Goal: Task Accomplishment & Management: Use online tool/utility

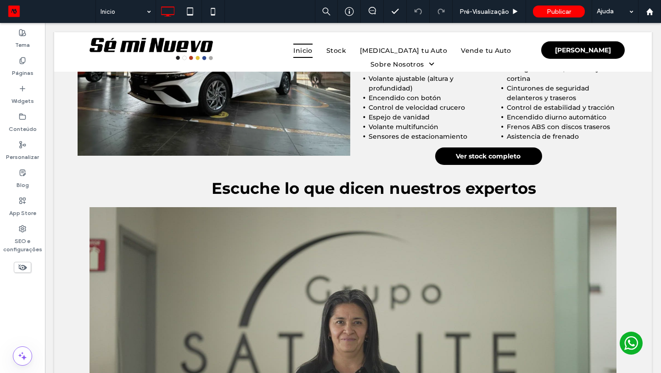
scroll to position [986, 0]
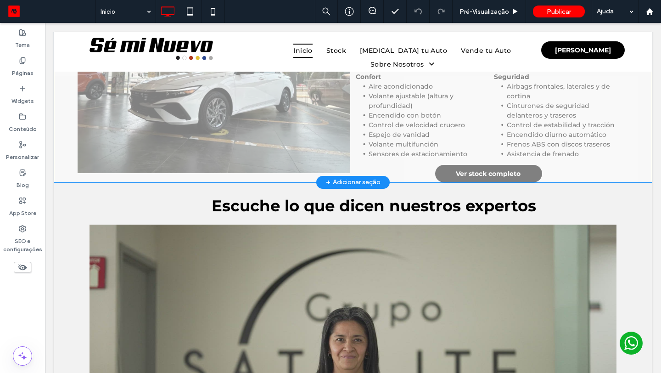
click at [358, 181] on div "+ Adicionar seção" at bounding box center [353, 182] width 55 height 10
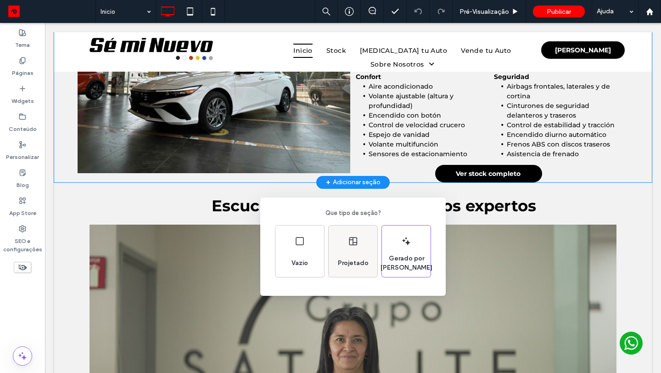
click at [352, 269] on div "Projetado" at bounding box center [353, 263] width 38 height 20
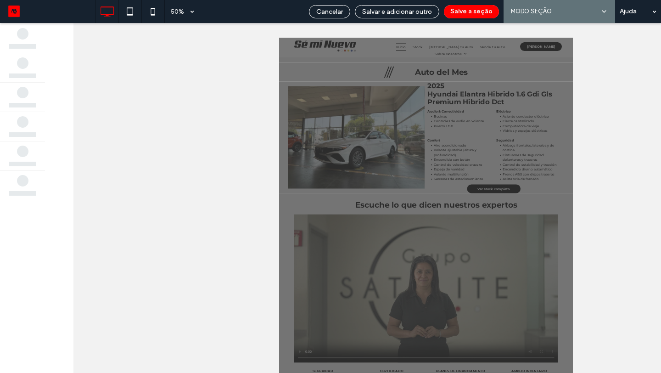
scroll to position [827, 0]
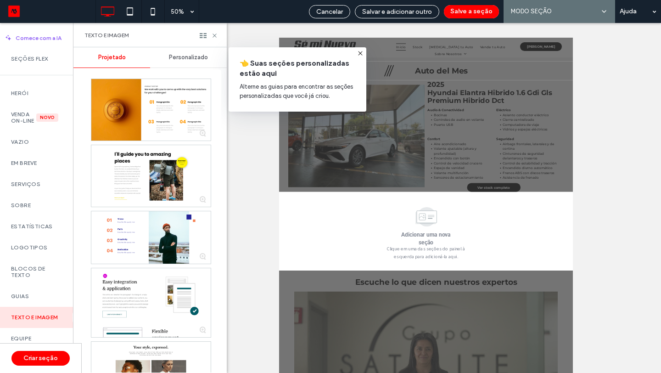
click at [178, 58] on span "Personalizado" at bounding box center [188, 57] width 39 height 7
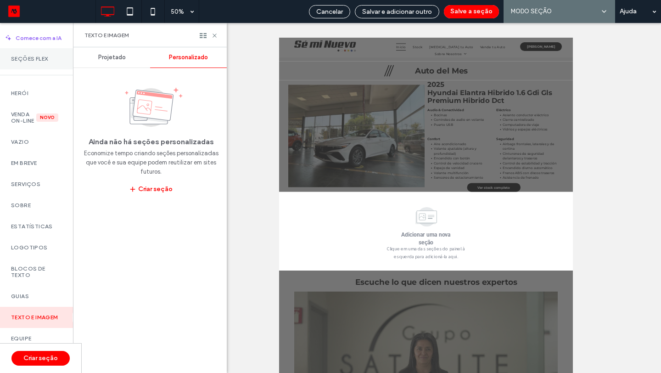
click at [34, 62] on label "Seções Flex" at bounding box center [36, 59] width 51 height 6
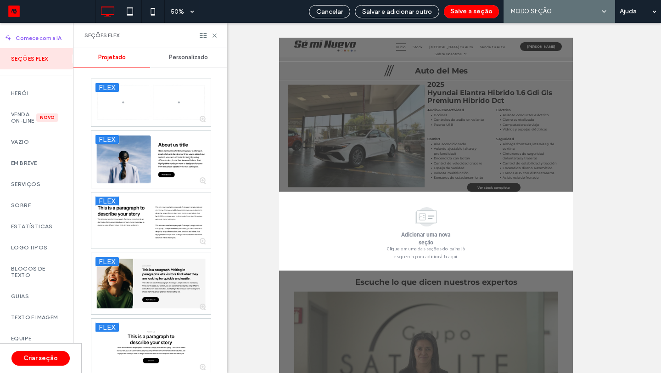
click at [193, 56] on span "Personalizado" at bounding box center [188, 57] width 39 height 7
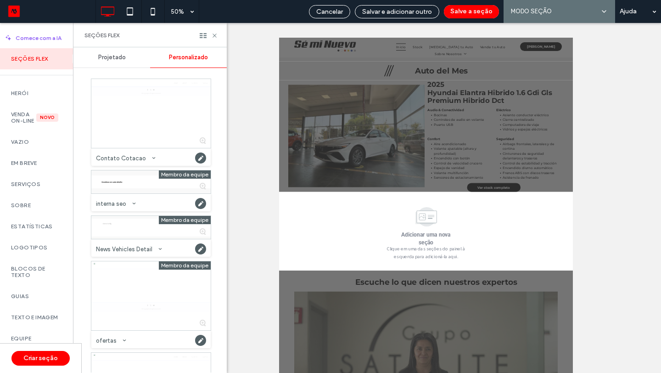
click at [122, 59] on span "Projetado" at bounding box center [112, 57] width 28 height 7
click at [110, 52] on div "Projetado" at bounding box center [111, 57] width 77 height 20
click at [174, 59] on span "Personalizado" at bounding box center [188, 57] width 39 height 7
click at [120, 57] on span "Projetado" at bounding box center [112, 57] width 28 height 7
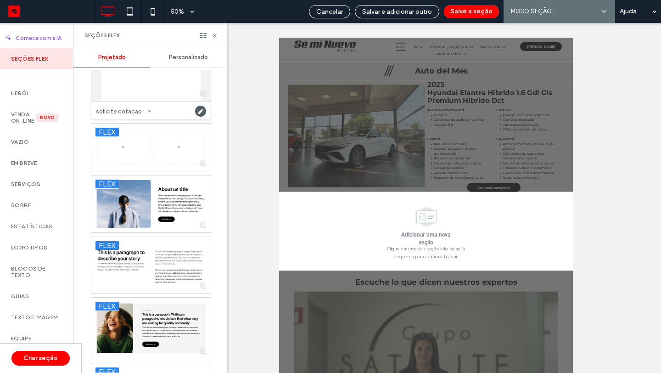
scroll to position [870, 0]
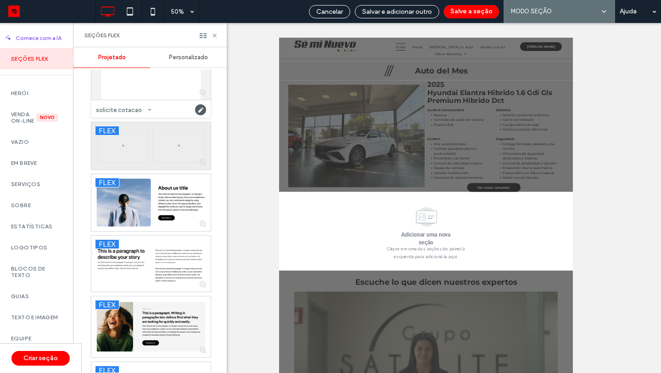
click at [143, 153] on div at bounding box center [150, 145] width 119 height 47
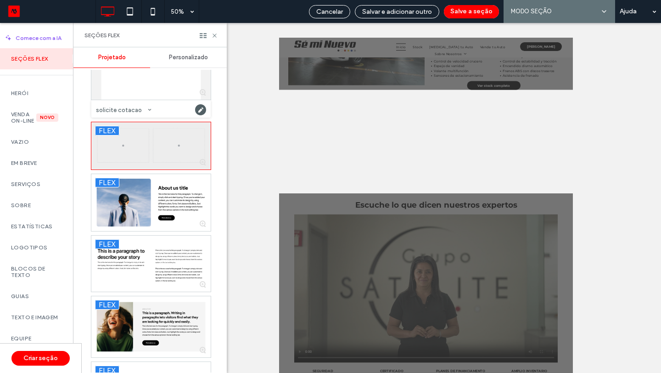
scroll to position [1034, 0]
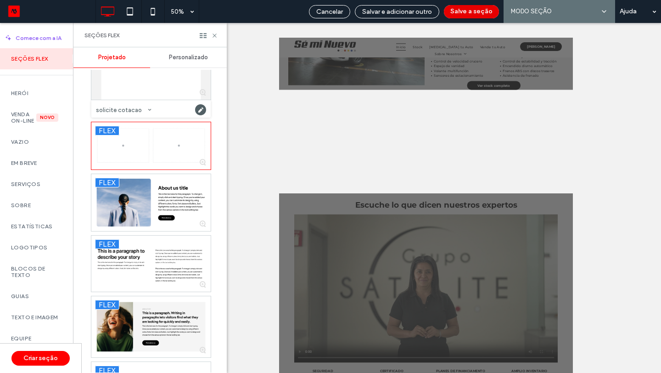
click at [471, 12] on button "Salve a seção" at bounding box center [471, 11] width 55 height 13
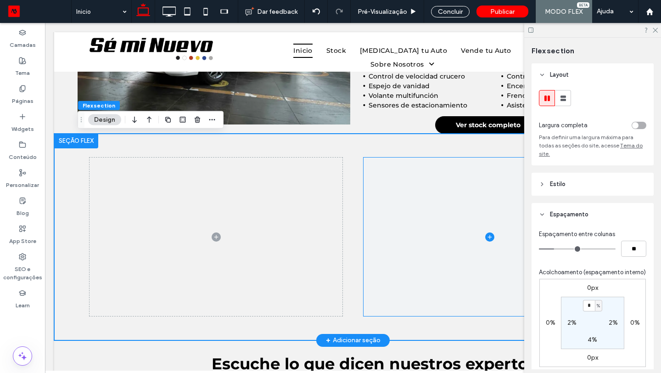
click at [411, 231] on span at bounding box center [490, 237] width 253 height 159
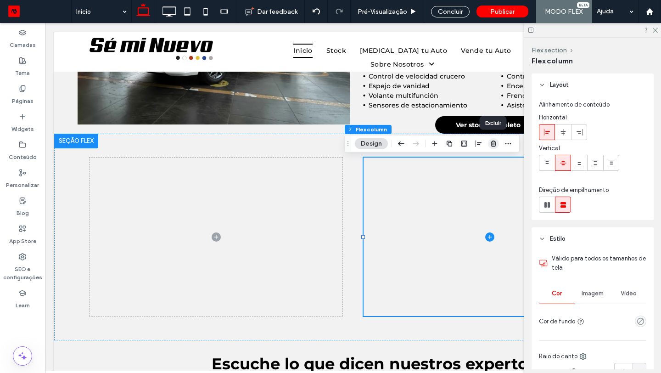
click at [490, 141] on icon "button" at bounding box center [493, 143] width 7 height 7
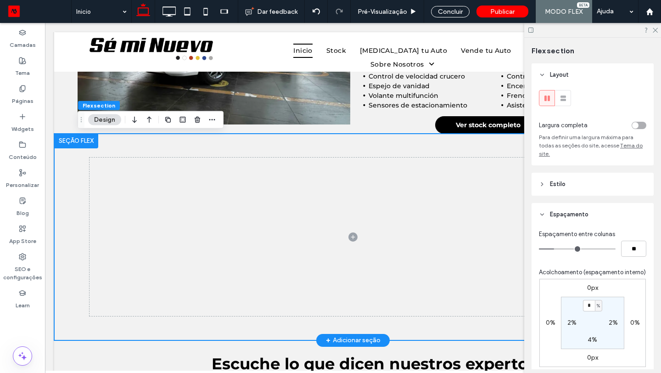
click at [384, 142] on div at bounding box center [353, 237] width 551 height 207
click at [637, 124] on div "toggle" at bounding box center [635, 125] width 6 height 6
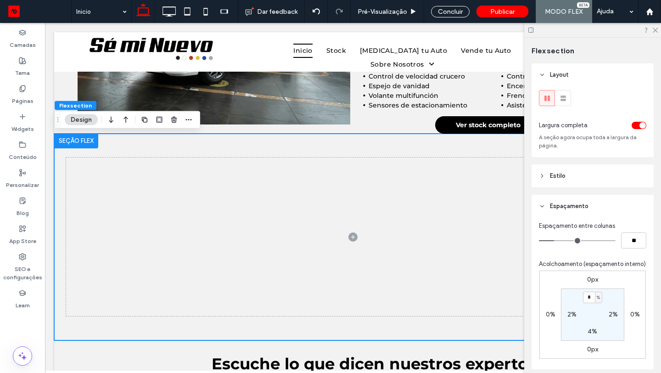
type input "*"
type input "**"
type input "*"
type input "**"
type input "*"
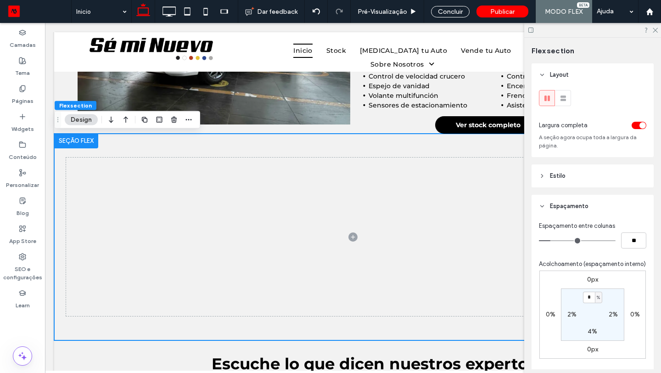
type input "**"
type input "*"
type input "**"
type input "*"
drag, startPoint x: 600, startPoint y: 264, endPoint x: 564, endPoint y: 271, distance: 36.9
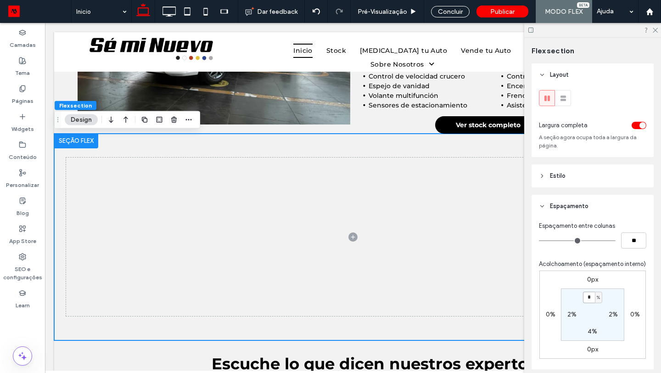
click at [583, 298] on input "*" at bounding box center [589, 297] width 12 height 11
type input "*"
click at [568, 316] on label "2%" at bounding box center [572, 314] width 9 height 8
type input "*"
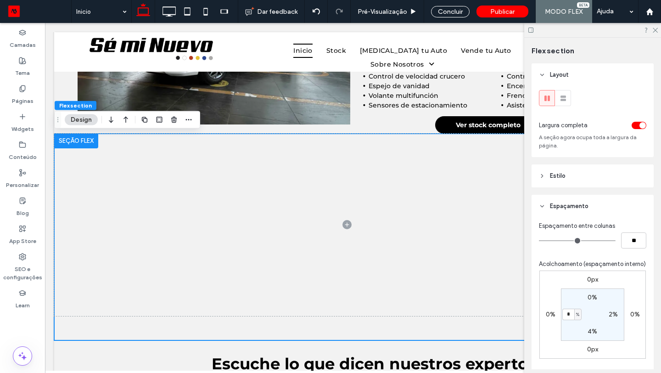
click at [611, 316] on label "2%" at bounding box center [613, 314] width 9 height 8
type input "*"
click at [593, 333] on label "4%" at bounding box center [593, 331] width 10 height 8
type input "*"
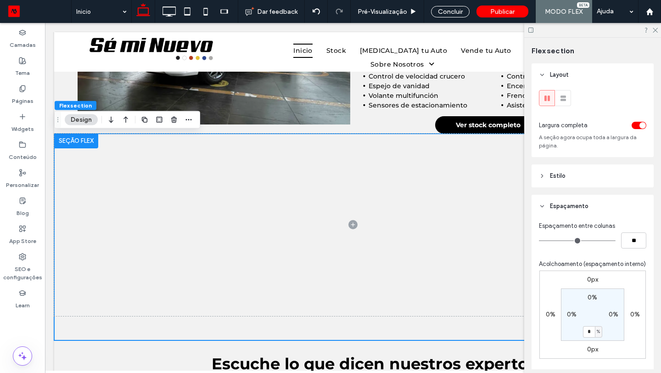
type input "*"
click at [216, 211] on span at bounding box center [353, 237] width 598 height 207
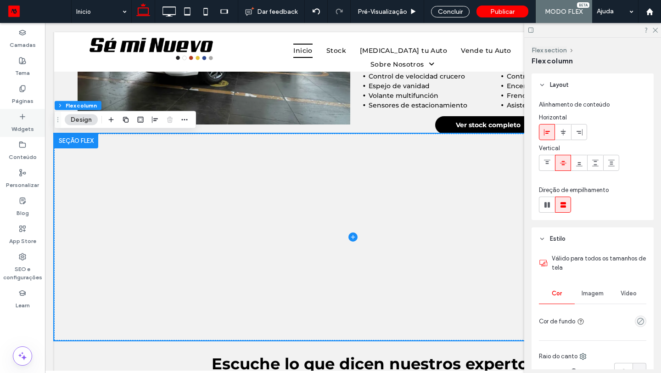
click at [28, 123] on label "Widgets" at bounding box center [22, 126] width 23 height 13
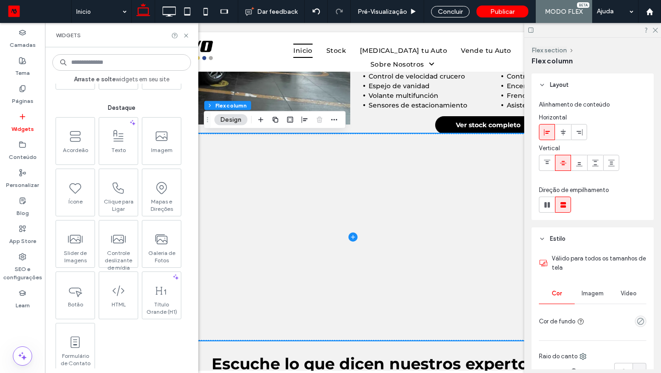
scroll to position [73, 0]
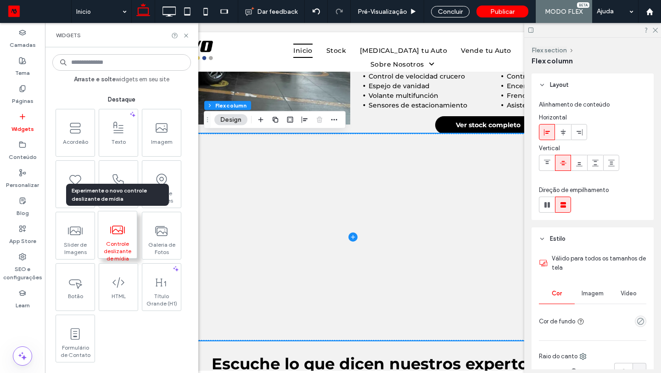
click at [123, 239] on span at bounding box center [117, 230] width 39 height 21
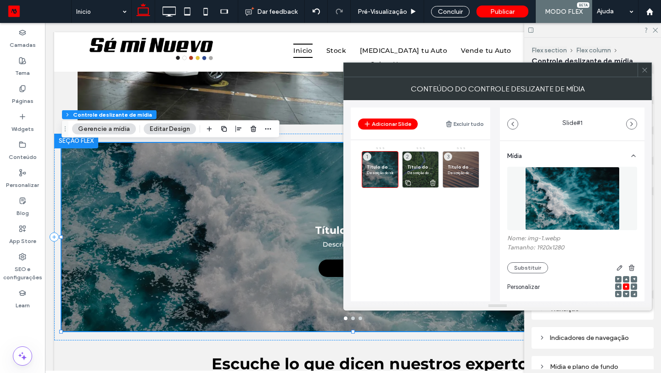
click at [420, 175] on div "Título do Slide Descrição do slide 2" at bounding box center [420, 169] width 37 height 37
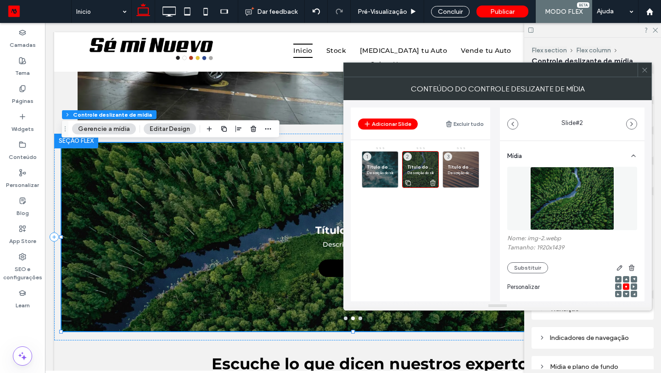
click at [433, 181] on icon at bounding box center [432, 183] width 7 height 8
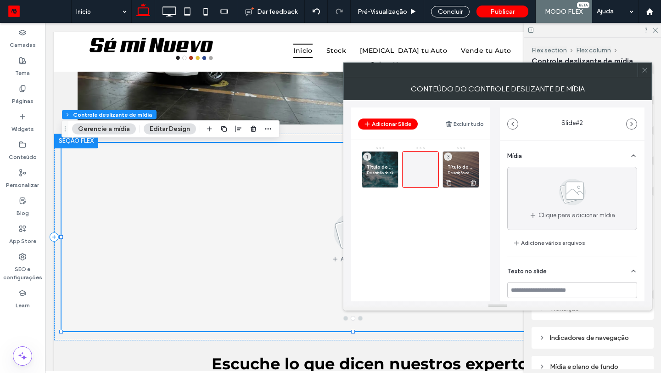
click at [475, 183] on use at bounding box center [474, 183] width 6 height 6
click at [387, 171] on p "Descrição do slide" at bounding box center [380, 173] width 27 height 6
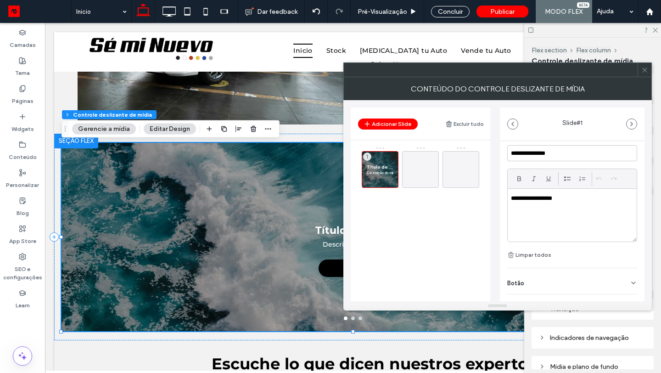
scroll to position [268, 0]
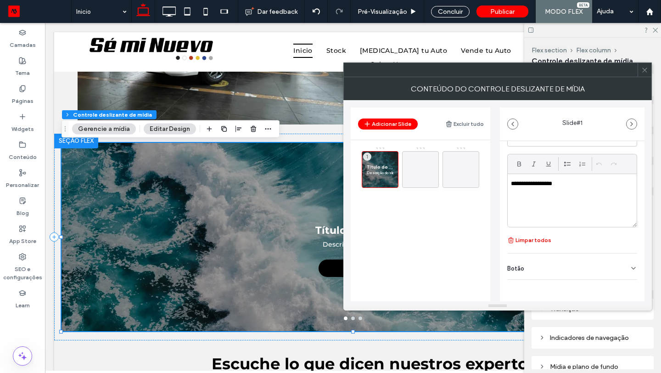
click at [539, 235] on button "Limpar todos" at bounding box center [530, 240] width 44 height 11
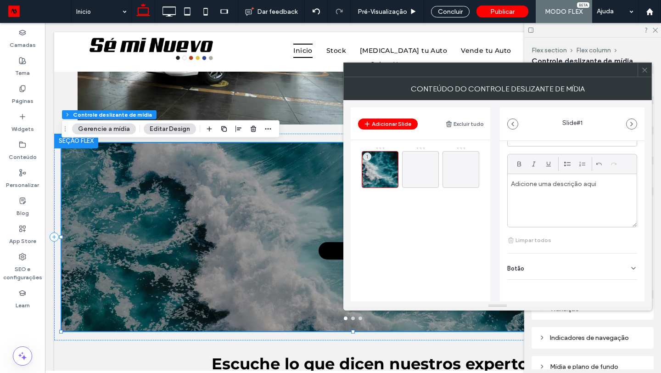
scroll to position [256, 0]
click at [622, 257] on div "Botão" at bounding box center [572, 267] width 130 height 26
click at [625, 281] on icon at bounding box center [629, 279] width 8 height 8
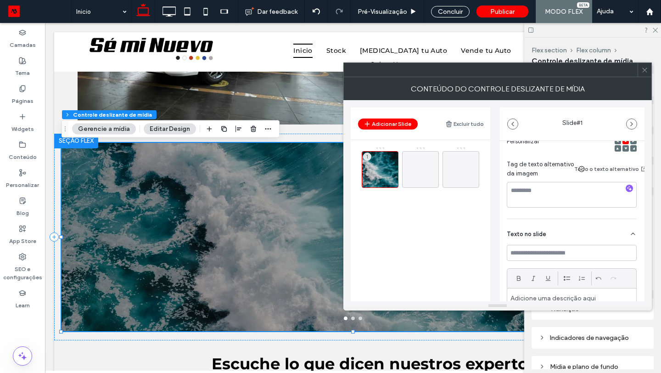
scroll to position [148, 0]
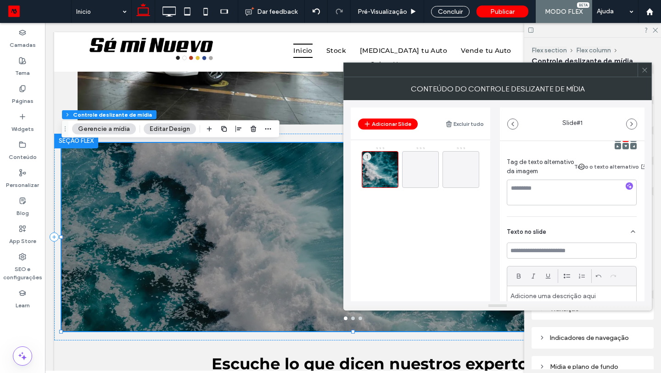
click at [647, 69] on icon at bounding box center [645, 70] width 7 height 7
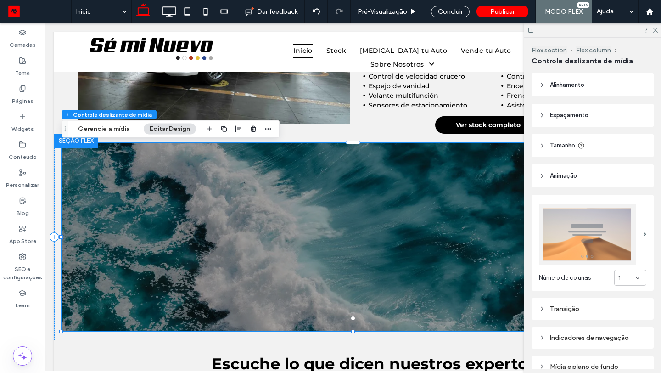
click at [641, 278] on icon at bounding box center [637, 277] width 7 height 7
click at [634, 256] on div "6" at bounding box center [630, 262] width 31 height 16
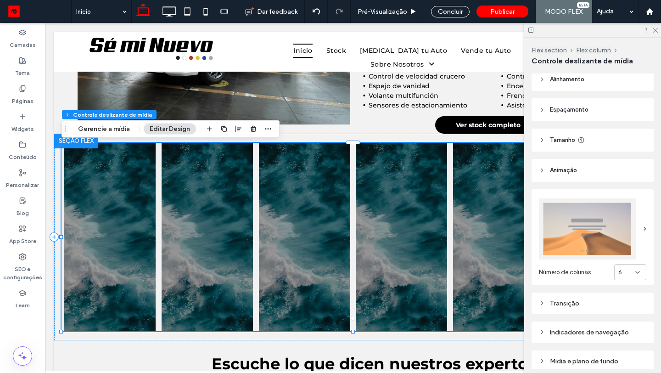
scroll to position [0, 0]
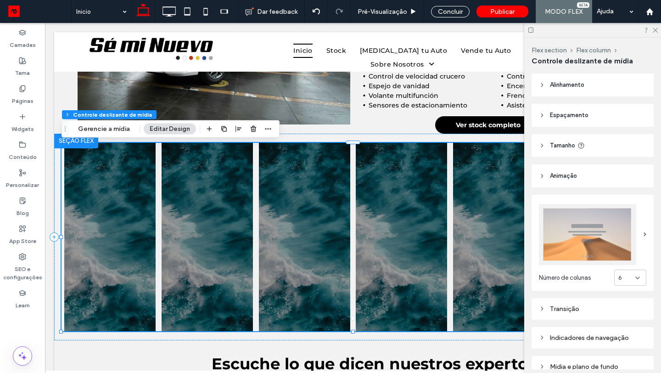
click at [567, 86] on span "Alinhamento" at bounding box center [567, 84] width 34 height 9
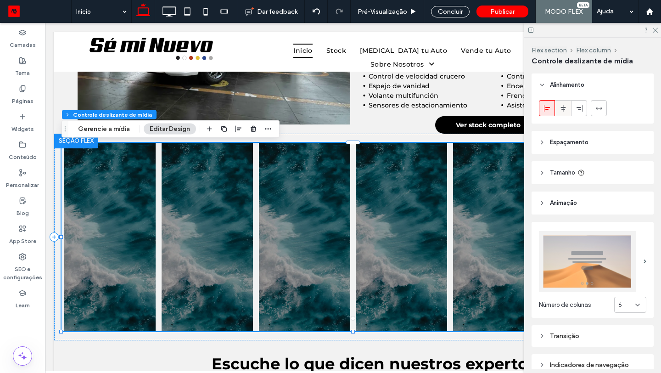
click at [563, 109] on use at bounding box center [563, 108] width 5 height 6
click at [560, 141] on span "Espaçamento" at bounding box center [569, 142] width 39 height 9
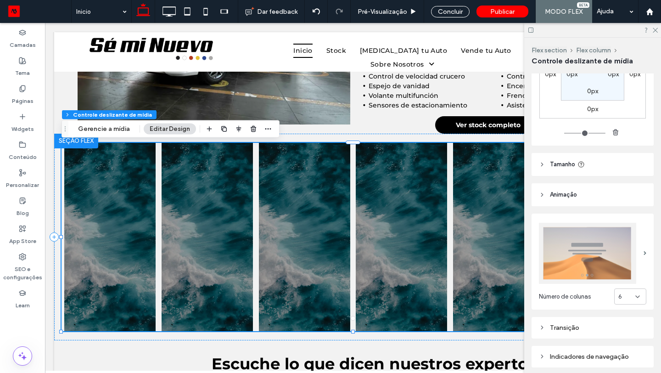
scroll to position [150, 0]
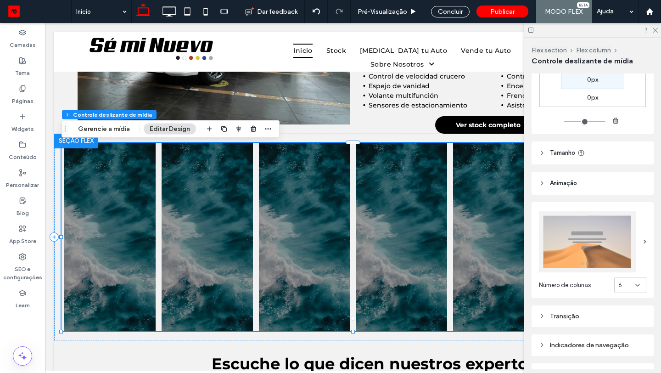
click at [559, 158] on header "Tamanho" at bounding box center [593, 152] width 122 height 23
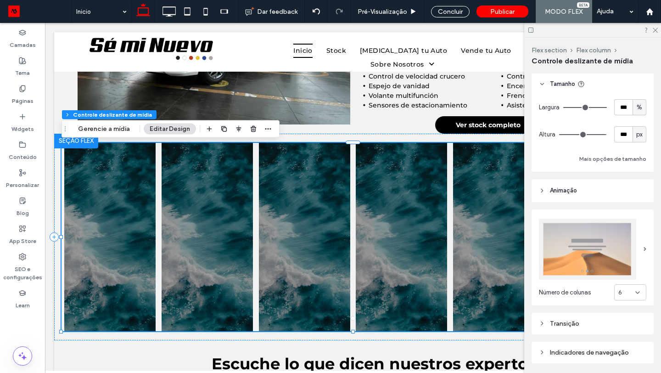
scroll to position [220, 0]
click at [642, 136] on span "px" at bounding box center [640, 133] width 6 height 9
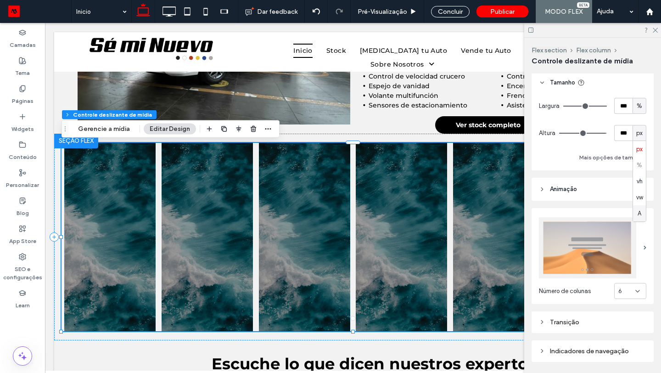
click at [641, 211] on span "A" at bounding box center [640, 213] width 4 height 9
type input "*"
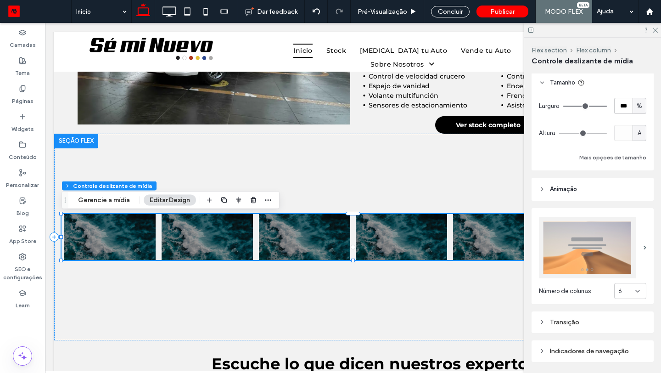
click at [572, 189] on span "Animaçāo" at bounding box center [563, 189] width 27 height 9
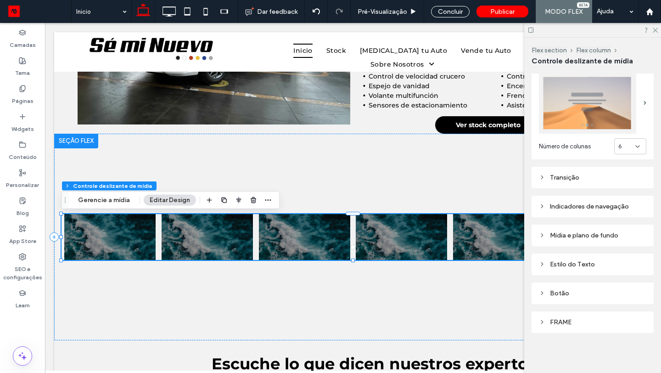
scroll to position [396, 0]
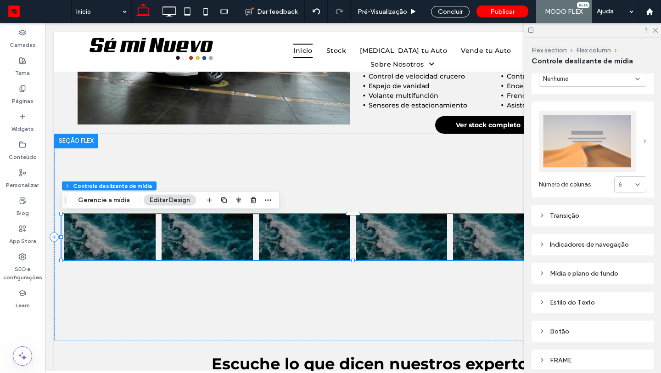
click at [646, 143] on span at bounding box center [645, 141] width 3 height 4
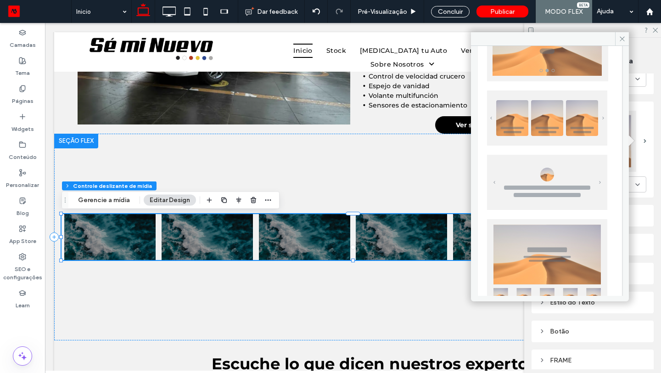
scroll to position [80, 0]
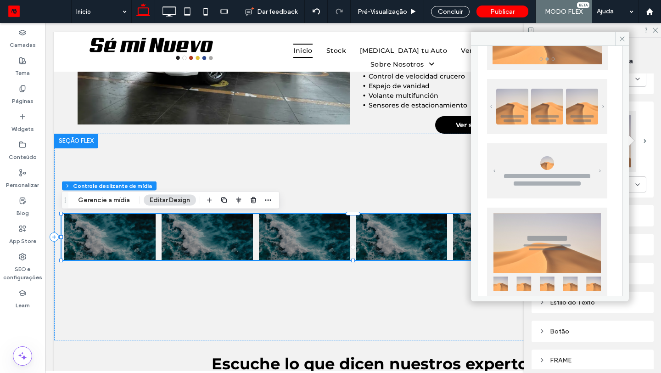
click at [559, 119] on img at bounding box center [547, 106] width 120 height 55
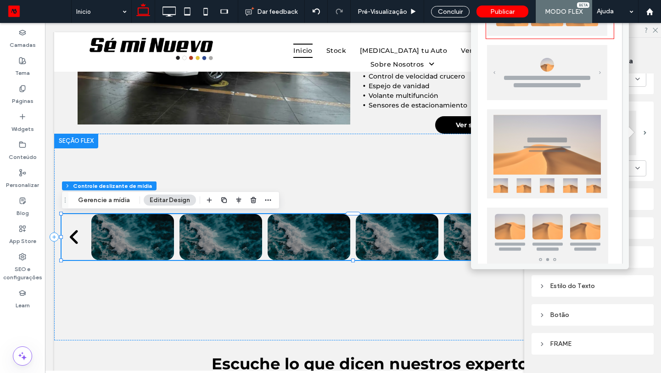
scroll to position [145, 0]
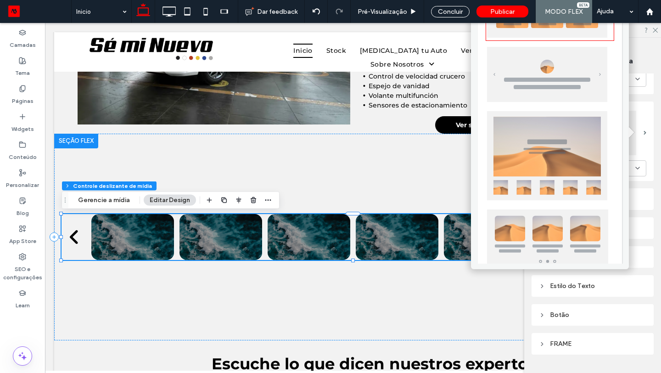
click at [545, 150] on img at bounding box center [547, 155] width 120 height 89
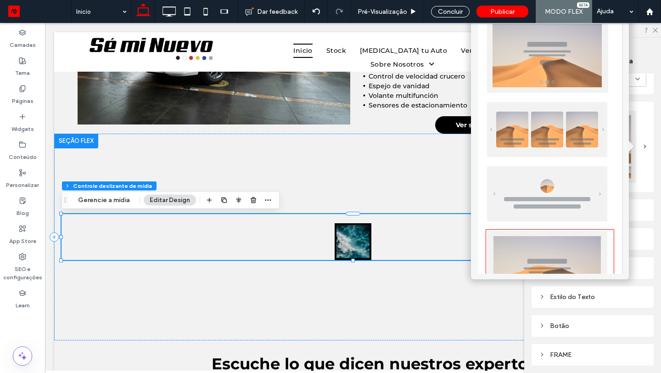
scroll to position [0, 0]
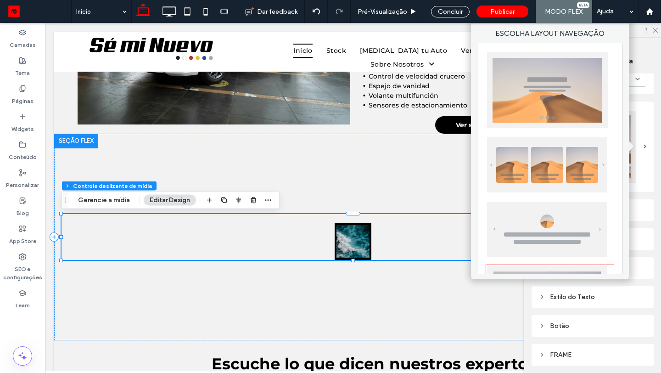
click at [553, 163] on img at bounding box center [547, 164] width 120 height 55
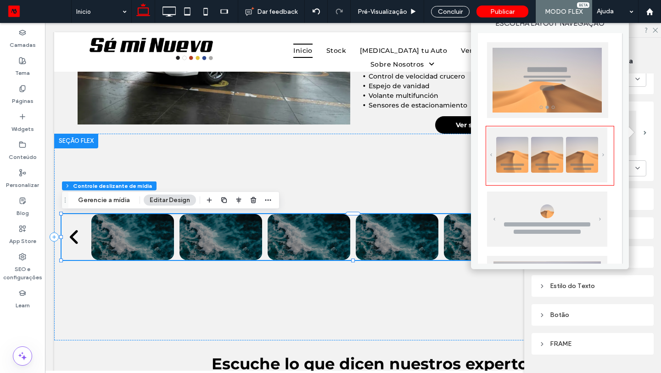
click at [642, 54] on div "Flex section Flex column" at bounding box center [593, 50] width 122 height 8
click at [431, 188] on div "a a a a" at bounding box center [353, 237] width 598 height 207
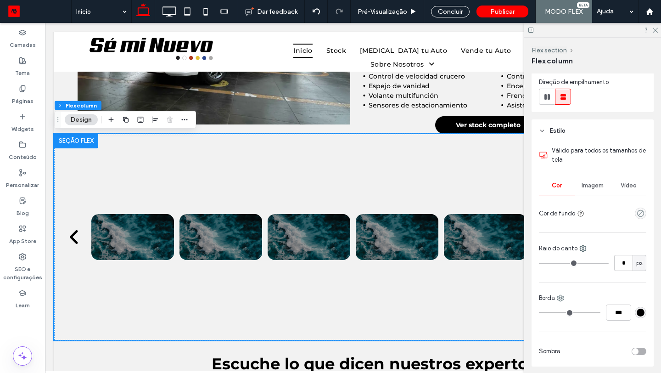
scroll to position [113, 0]
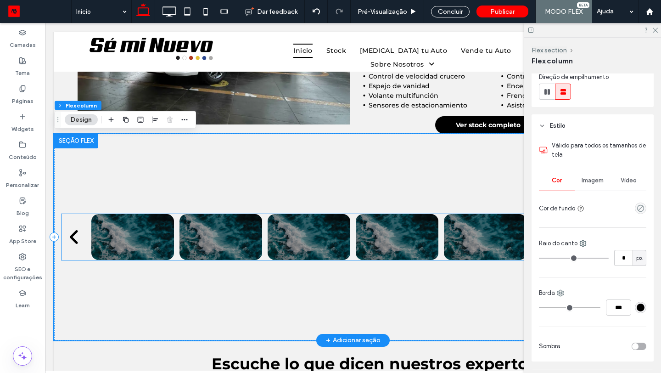
click at [359, 231] on div at bounding box center [397, 237] width 83 height 46
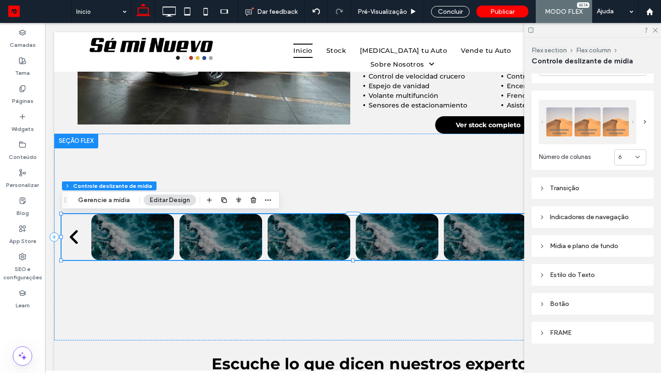
scroll to position [418, 0]
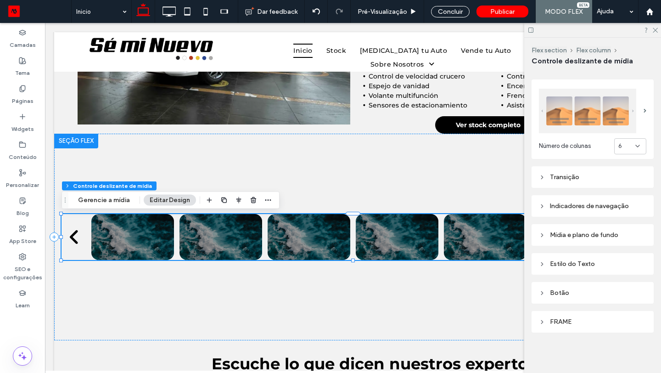
click at [574, 169] on div "Transição" at bounding box center [593, 177] width 122 height 22
click at [573, 173] on div "Transição" at bounding box center [592, 177] width 107 height 8
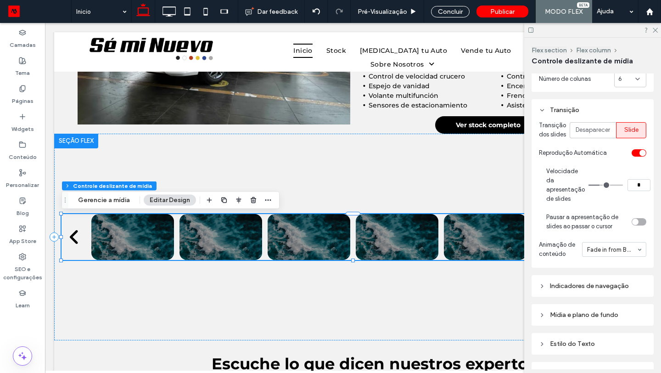
scroll to position [485, 0]
type input "*"
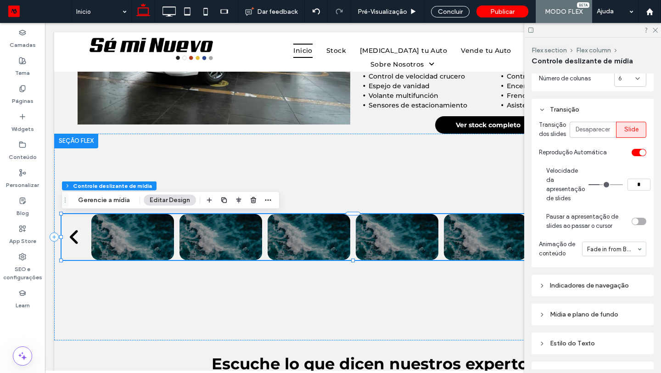
type input "*"
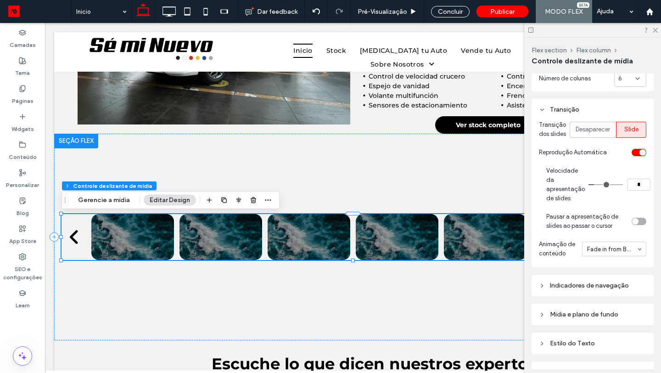
type input "*"
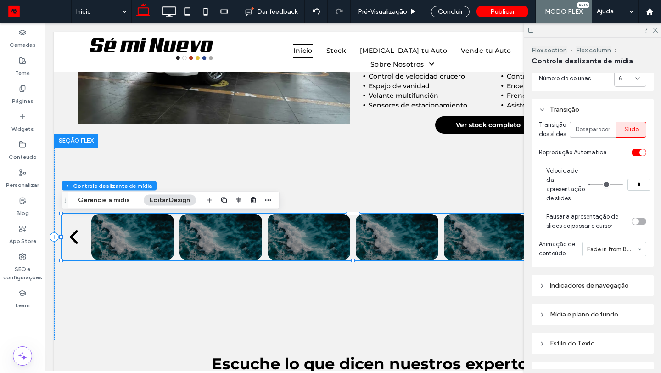
drag, startPoint x: 600, startPoint y: 194, endPoint x: 593, endPoint y: 196, distance: 7.0
type input "*"
click at [593, 185] on input "range" at bounding box center [606, 184] width 34 height 1
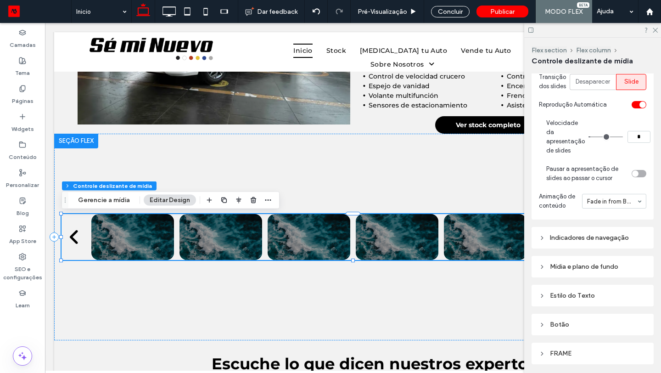
scroll to position [536, 0]
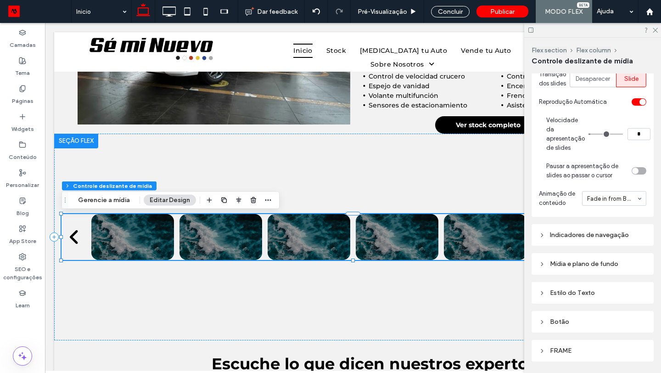
click at [636, 174] on div "toggle" at bounding box center [635, 171] width 6 height 6
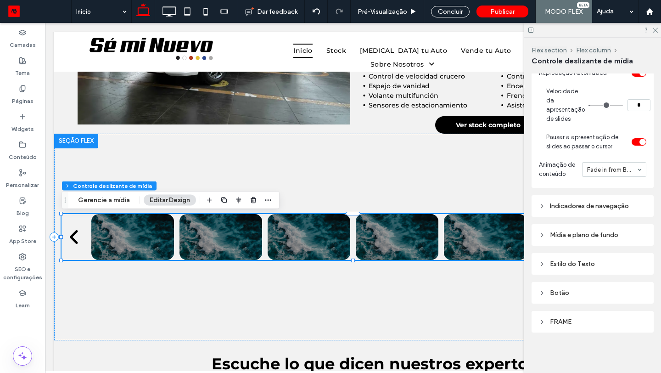
click at [595, 208] on div "Indicadores de navegação" at bounding box center [592, 206] width 107 height 8
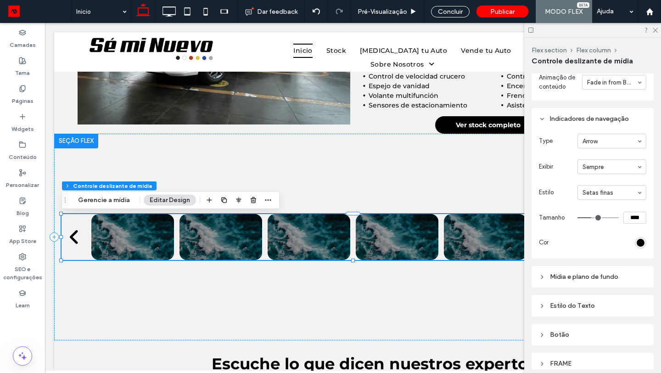
scroll to position [654, 0]
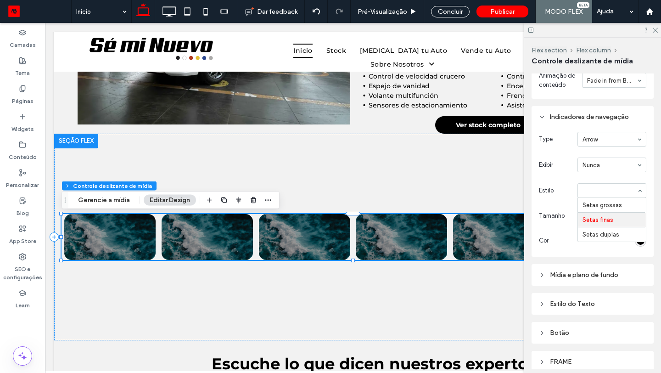
click at [638, 198] on div "Setas grossas Setas finas Setas duplas" at bounding box center [612, 190] width 69 height 15
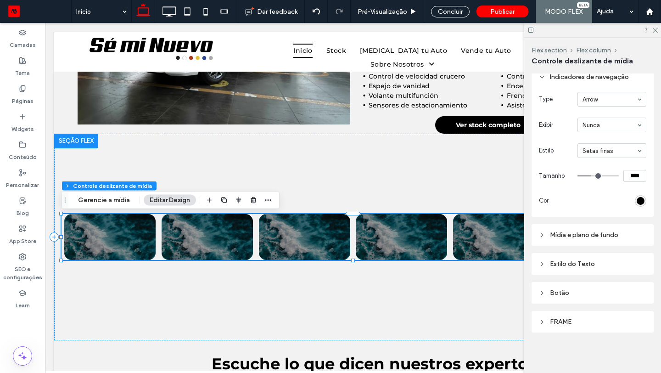
click at [593, 239] on div "Mídia e plano de fundo" at bounding box center [592, 235] width 107 height 12
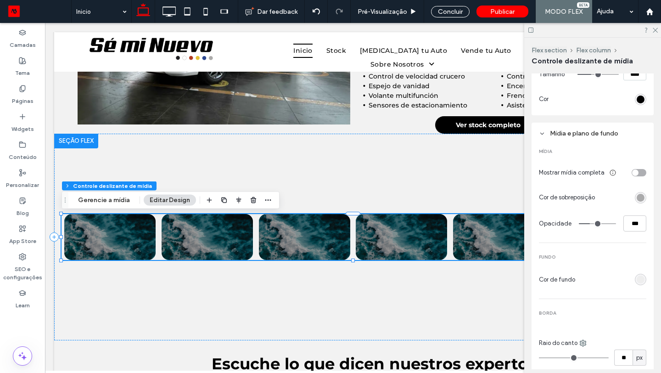
scroll to position [801, 0]
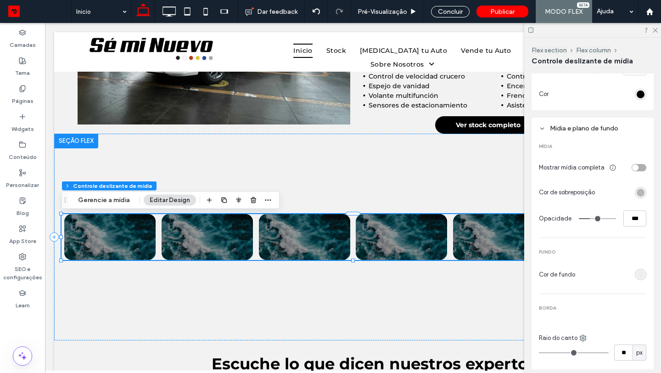
click at [639, 197] on div "rgba(0, 0, 0, 0.3)" at bounding box center [641, 193] width 8 height 8
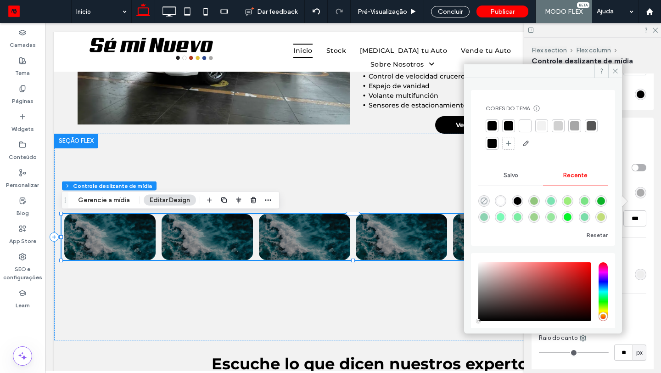
click at [485, 200] on icon "rgba(0, 0, 0, 0)" at bounding box center [484, 201] width 8 height 8
type input "*"
type input "**"
type input "*"
type input "**"
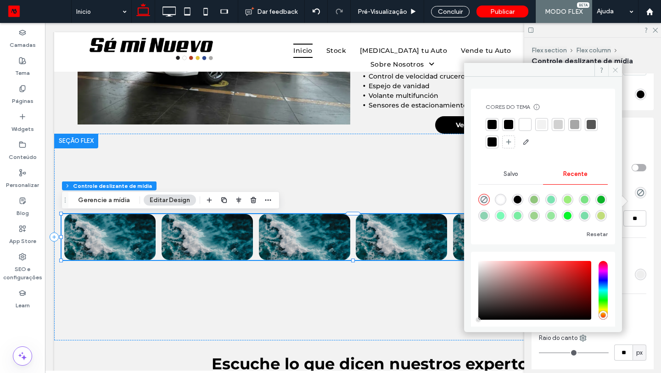
click at [617, 72] on icon at bounding box center [615, 70] width 7 height 7
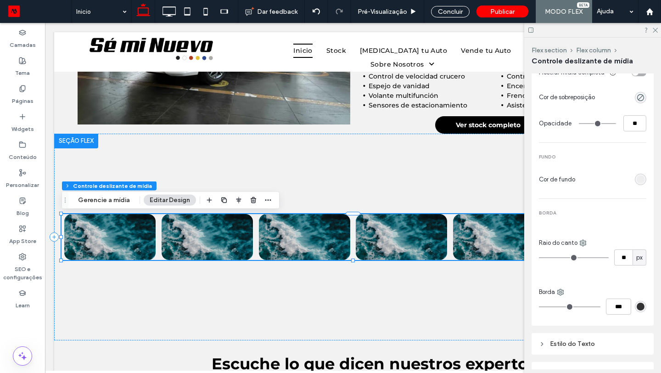
scroll to position [897, 0]
click at [644, 181] on div "rgb(238, 238, 238)" at bounding box center [641, 178] width 8 height 8
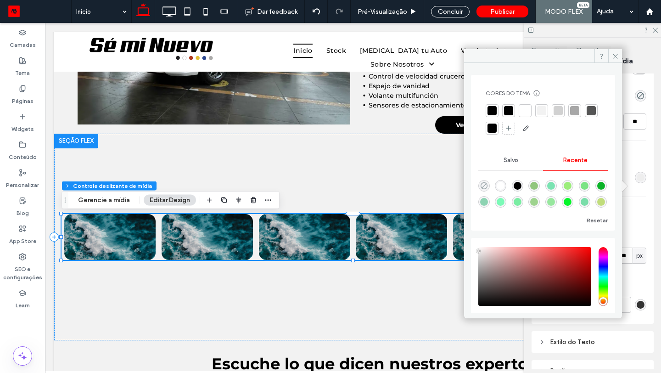
click at [484, 186] on icon "rgba(0, 0, 0, 0)" at bounding box center [484, 186] width 8 height 8
type input "*******"
type input "*"
type input "**"
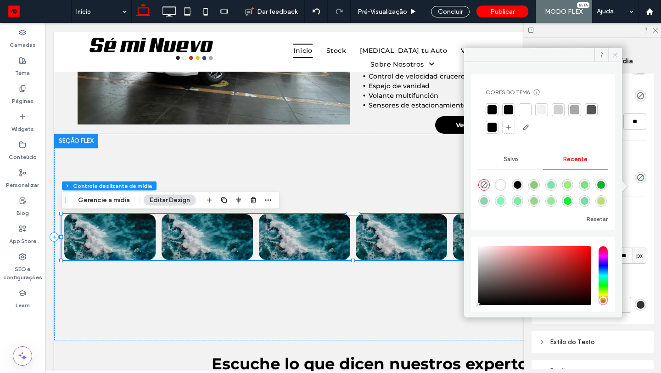
click at [613, 60] on span at bounding box center [616, 55] width 14 height 14
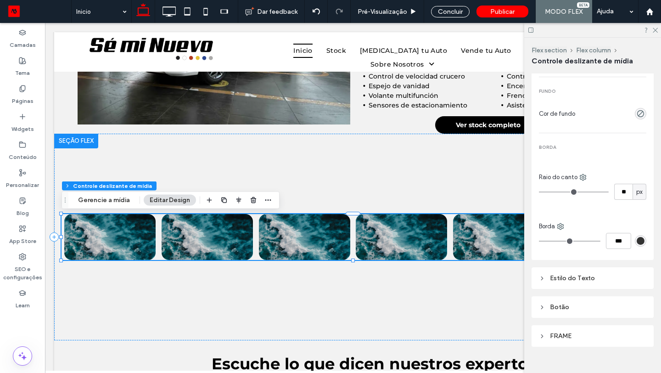
scroll to position [985, 0]
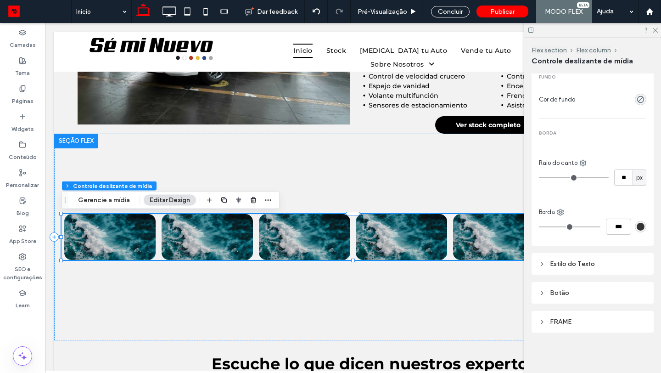
click at [575, 266] on div "Estilo do Texto" at bounding box center [592, 264] width 107 height 8
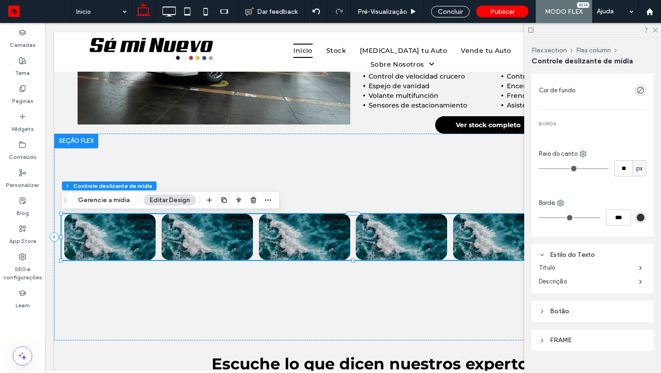
scroll to position [1012, 0]
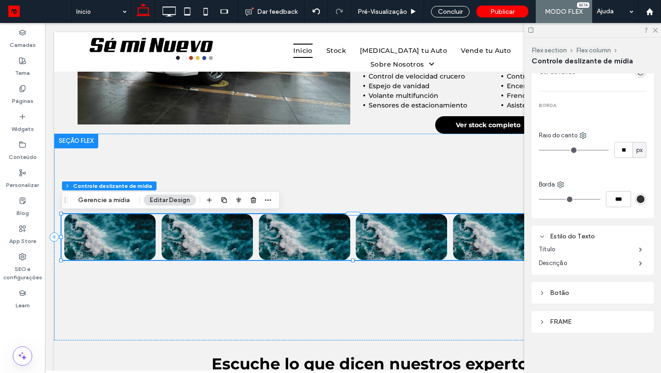
click at [571, 292] on div "Botão" at bounding box center [592, 293] width 107 height 8
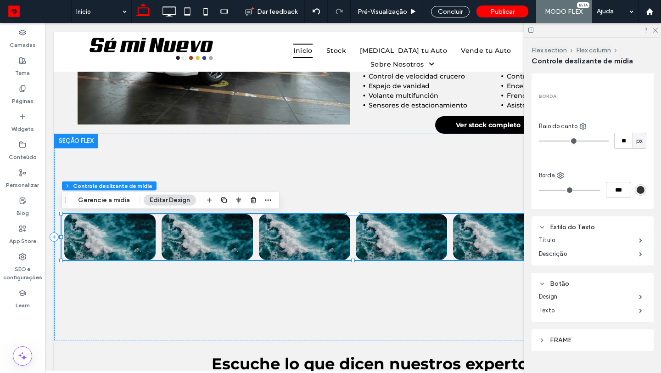
scroll to position [1040, 0]
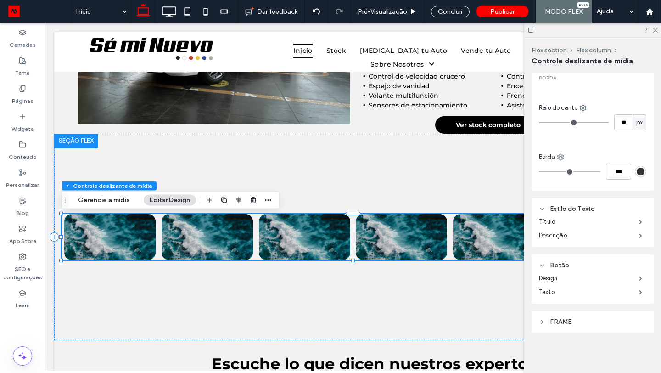
click at [564, 334] on div "Alinhamento Espaçamento Acolchoamento (espaçamento interno) 0px 0px 0px 0px * p…" at bounding box center [596, 221] width 128 height 296
click at [562, 319] on div "FRAME" at bounding box center [592, 322] width 107 height 8
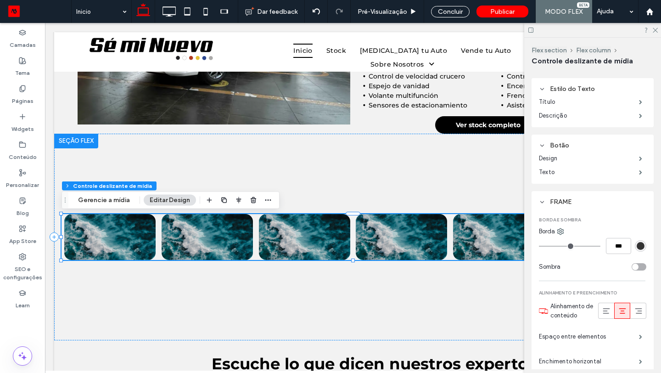
scroll to position [1200, 0]
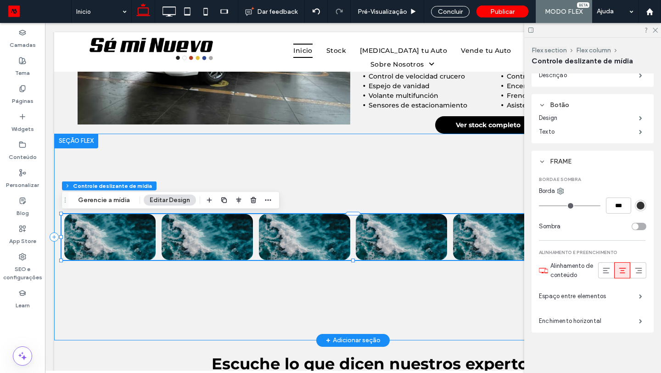
click at [190, 158] on div "a a a a" at bounding box center [353, 237] width 598 height 207
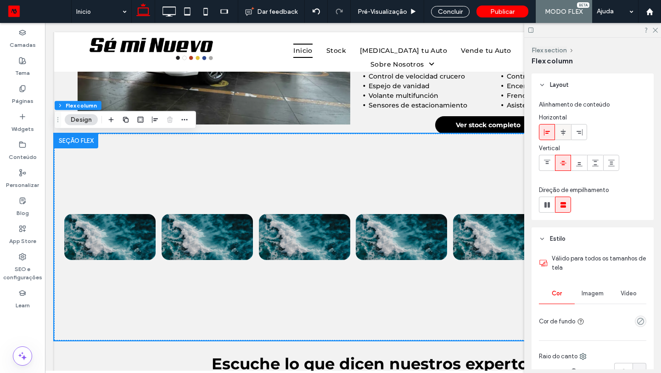
click at [564, 130] on icon at bounding box center [563, 132] width 7 height 7
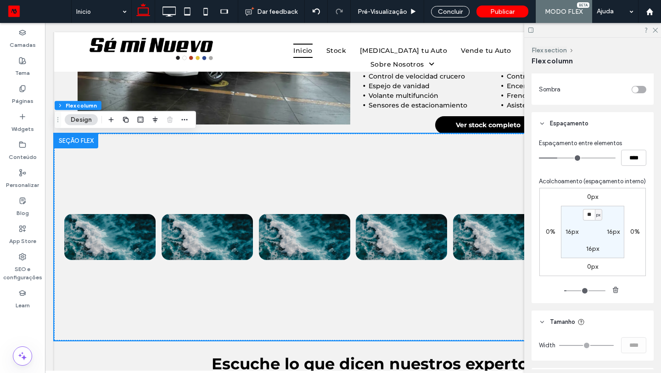
scroll to position [372, 0]
click at [591, 210] on input "**" at bounding box center [589, 212] width 12 height 11
type input "*"
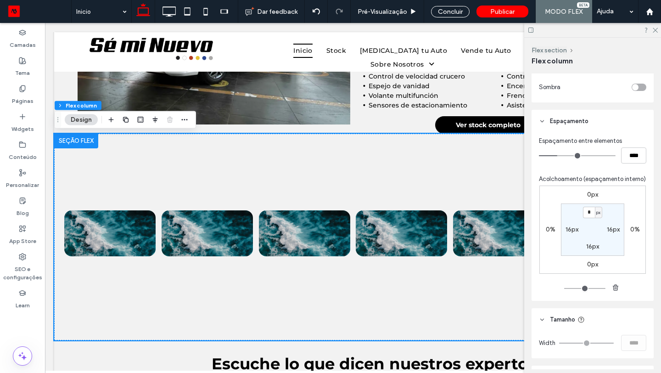
click at [610, 228] on label "16px" at bounding box center [613, 230] width 13 height 8
type input "**"
type input "*"
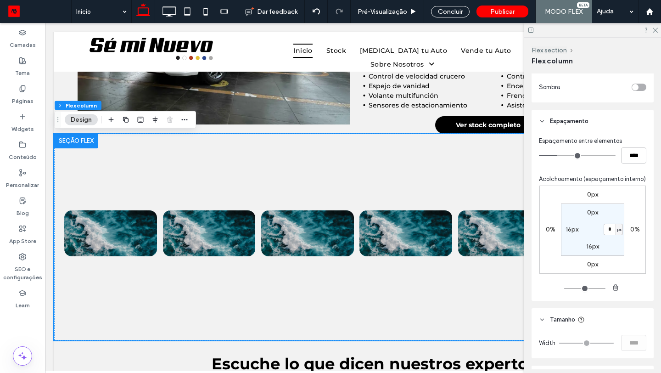
click at [592, 249] on label "16px" at bounding box center [593, 247] width 13 height 8
type input "**"
type input "*"
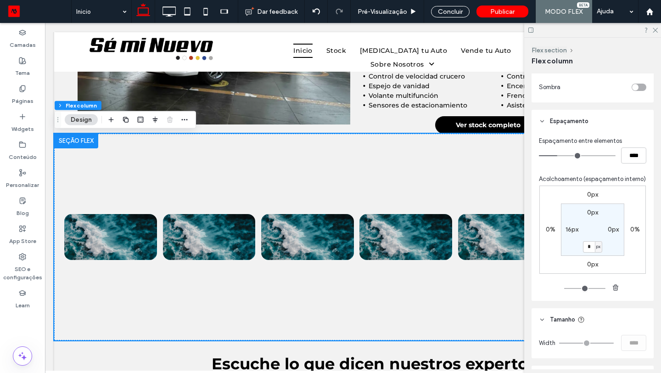
click at [567, 232] on label "16px" at bounding box center [572, 230] width 13 height 8
type input "**"
type input "*"
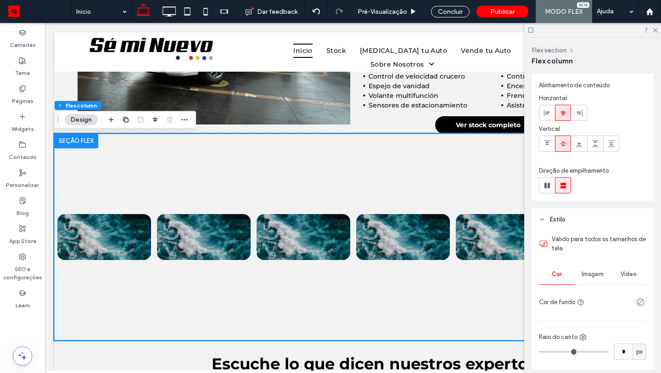
scroll to position [0, 0]
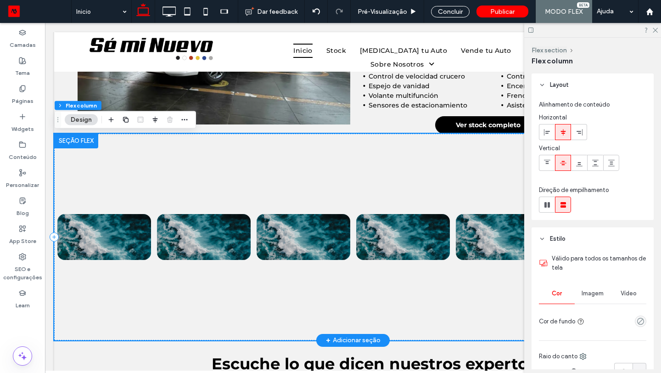
click at [211, 178] on div "a a a a" at bounding box center [353, 237] width 598 height 207
click at [82, 142] on div at bounding box center [76, 141] width 44 height 15
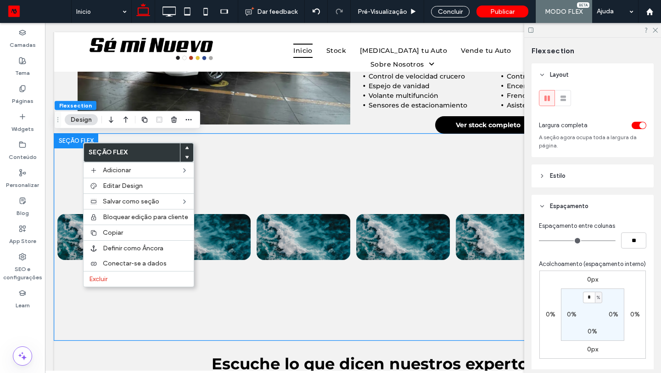
click at [597, 174] on header "Estilo" at bounding box center [593, 175] width 122 height 23
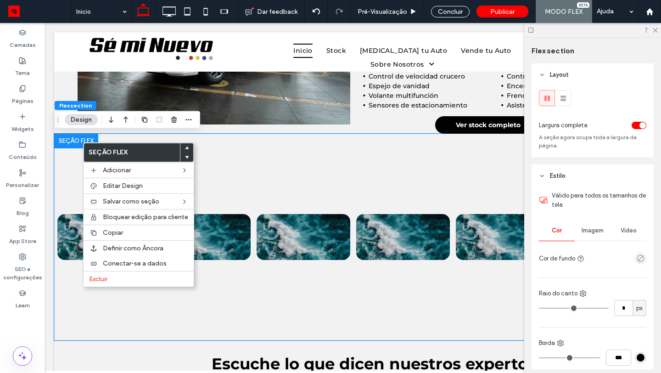
click at [597, 174] on header "Estilo" at bounding box center [593, 175] width 122 height 23
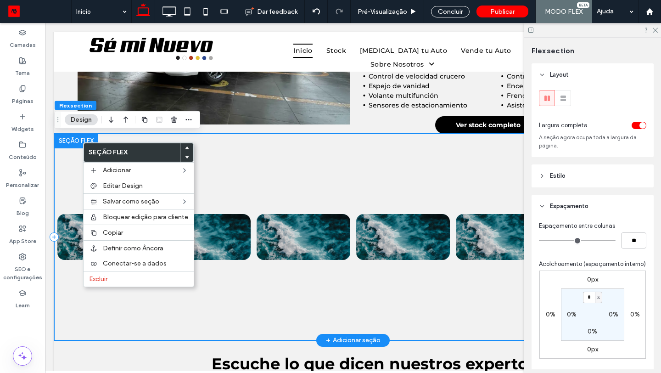
click at [265, 310] on div "a a a a" at bounding box center [353, 237] width 598 height 207
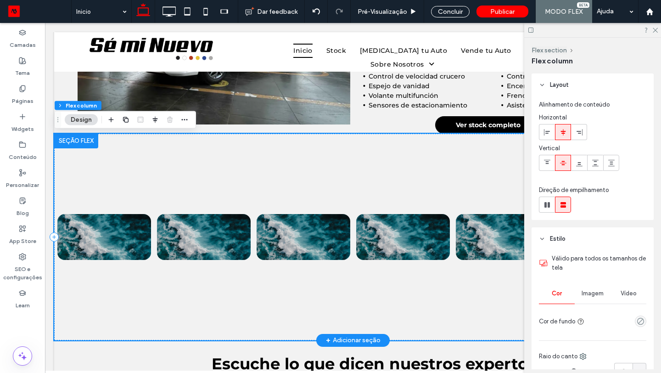
click at [432, 171] on div "a a a a" at bounding box center [353, 237] width 598 height 207
click at [356, 245] on div at bounding box center [403, 239] width 94 height 14
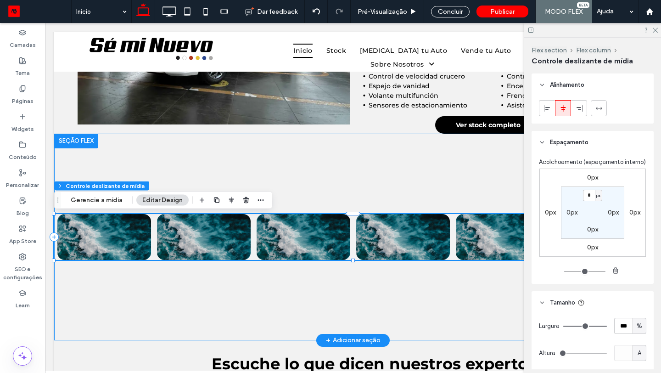
click at [151, 170] on div "a a a a" at bounding box center [353, 237] width 598 height 207
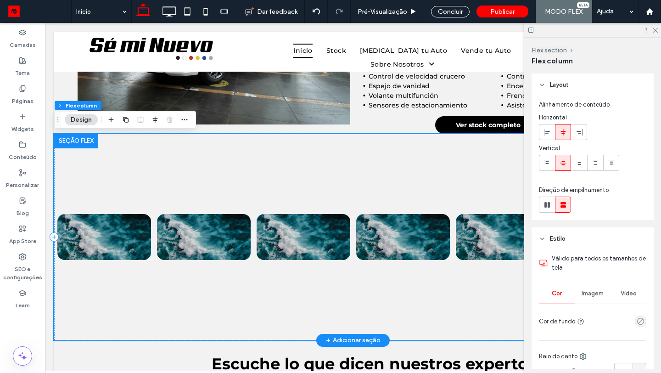
click at [173, 184] on div "a a a a" at bounding box center [353, 237] width 598 height 207
click at [85, 144] on div at bounding box center [76, 141] width 44 height 15
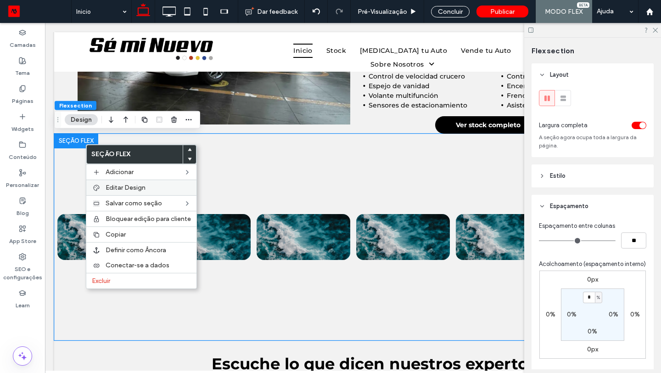
click at [120, 186] on span "Editar Design" at bounding box center [126, 188] width 40 height 8
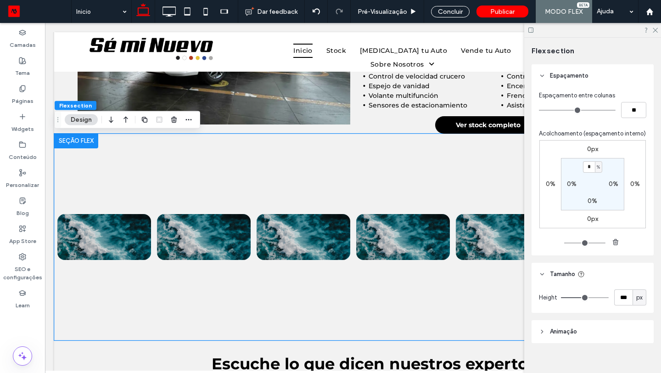
scroll to position [141, 0]
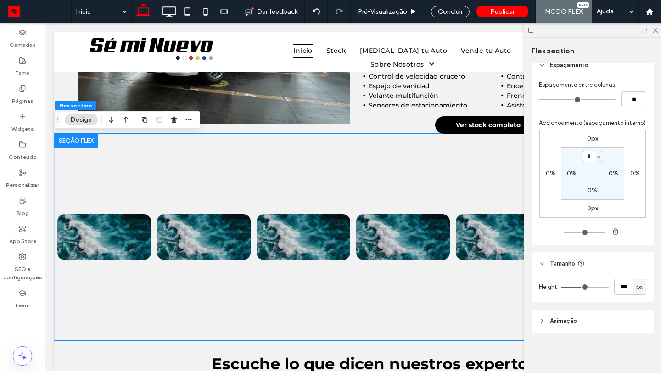
click at [642, 288] on span "px" at bounding box center [640, 286] width 6 height 9
click at [643, 274] on div "A" at bounding box center [639, 271] width 13 height 16
type input "*"
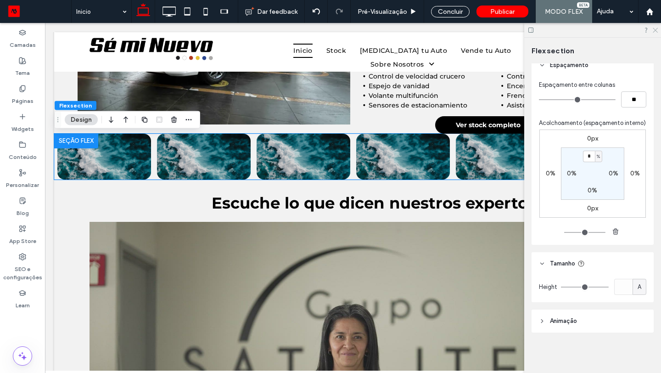
click at [657, 31] on icon at bounding box center [655, 30] width 6 height 6
